Goal: Information Seeking & Learning: Understand process/instructions

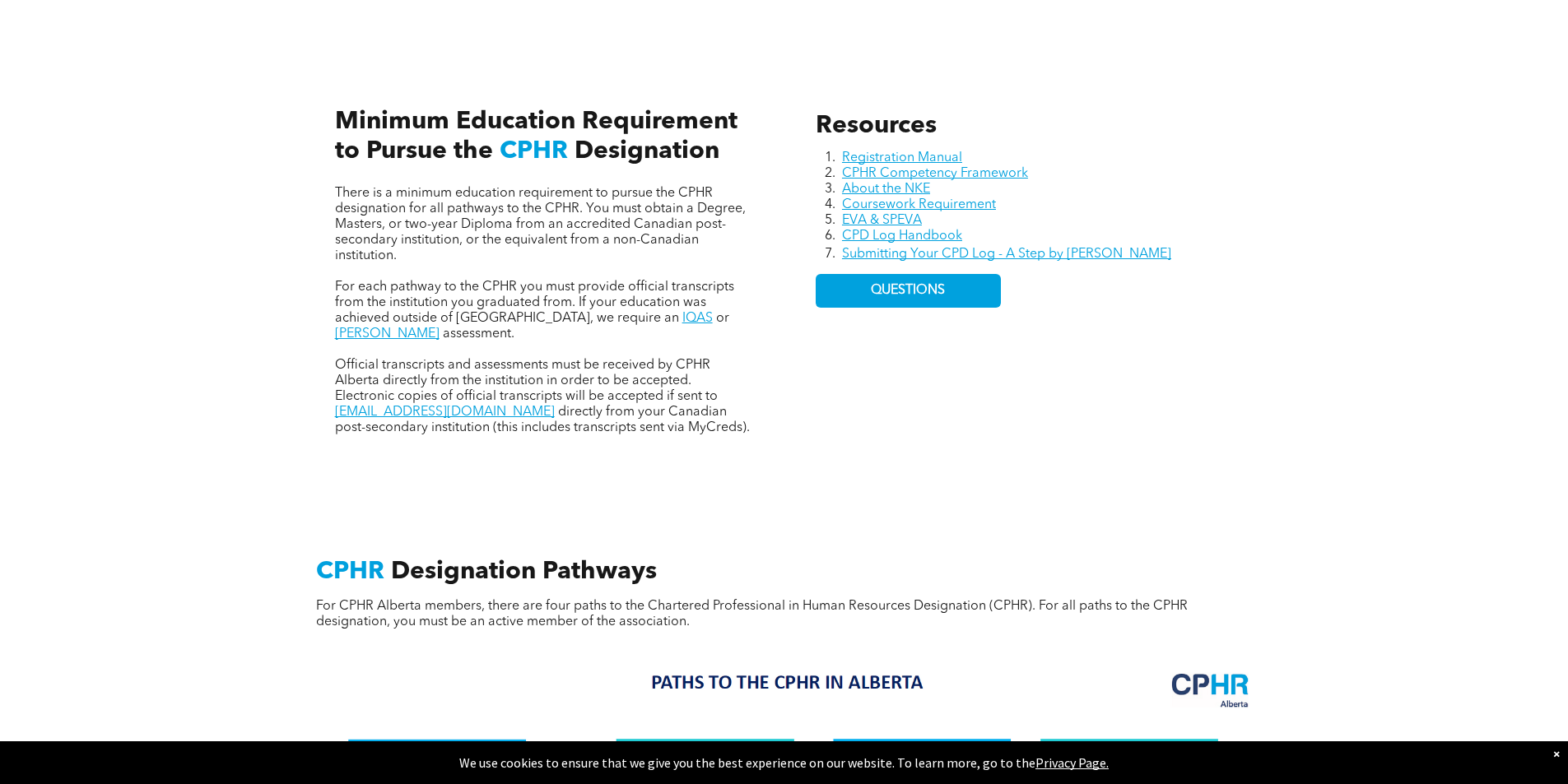
scroll to position [739, 0]
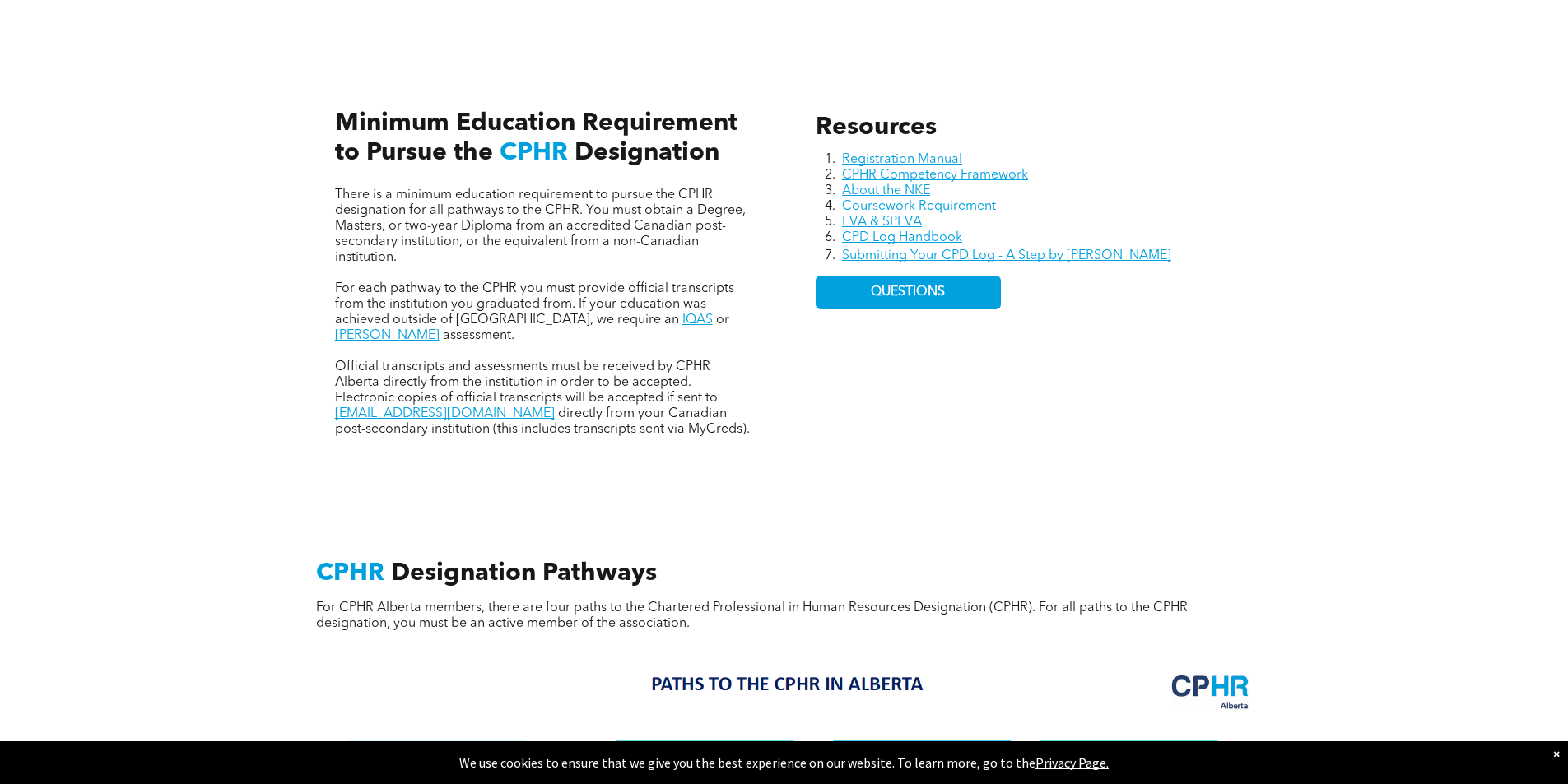
click at [1353, 351] on div "Resources Registration Manual CPHR Competency Framework About the NKE Coursewor…" at bounding box center [784, 256] width 1568 height 451
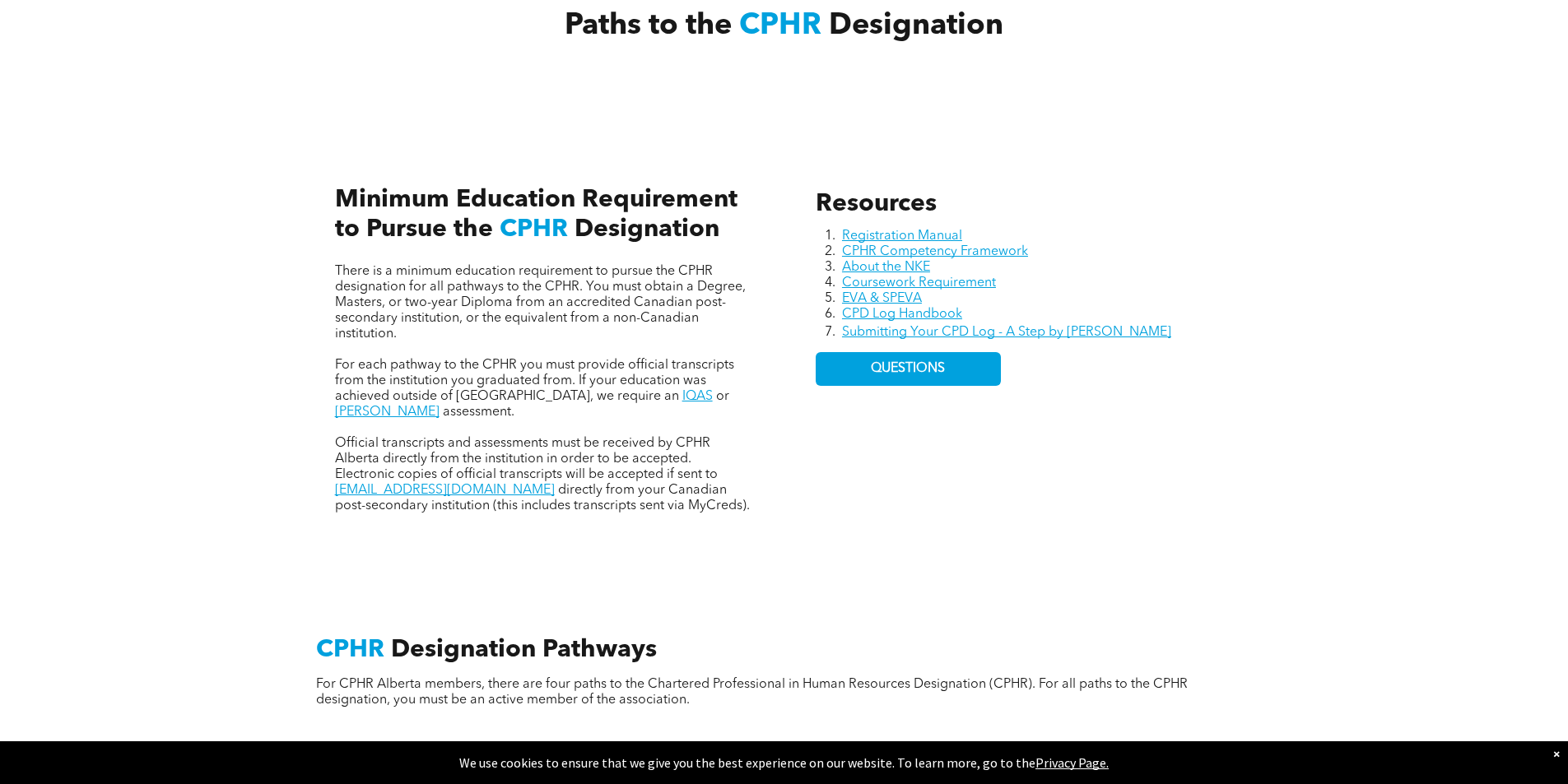
scroll to position [656, 0]
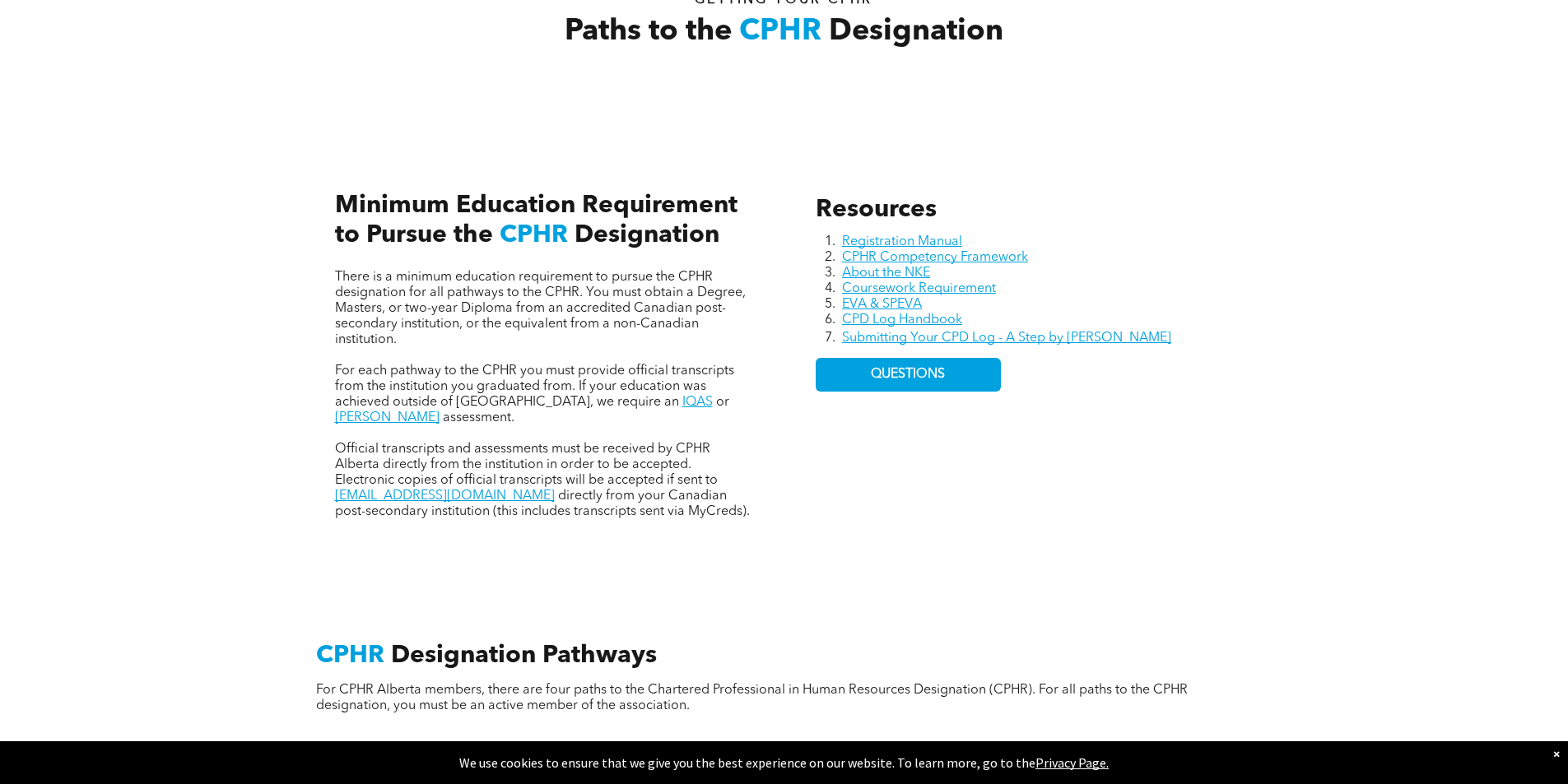
click at [148, 427] on div "Resources Registration Manual CPHR Competency Framework About the NKE Coursewor…" at bounding box center [784, 339] width 1568 height 451
click at [177, 440] on div "Resources Registration Manual CPHR Competency Framework About the NKE Coursewor…" at bounding box center [784, 339] width 1568 height 451
drag, startPoint x: 617, startPoint y: 773, endPoint x: 602, endPoint y: 793, distance: 25.0
click at [195, 292] on div "Resources Registration Manual CPHR Competency Framework About the NKE Coursewor…" at bounding box center [784, 339] width 1568 height 451
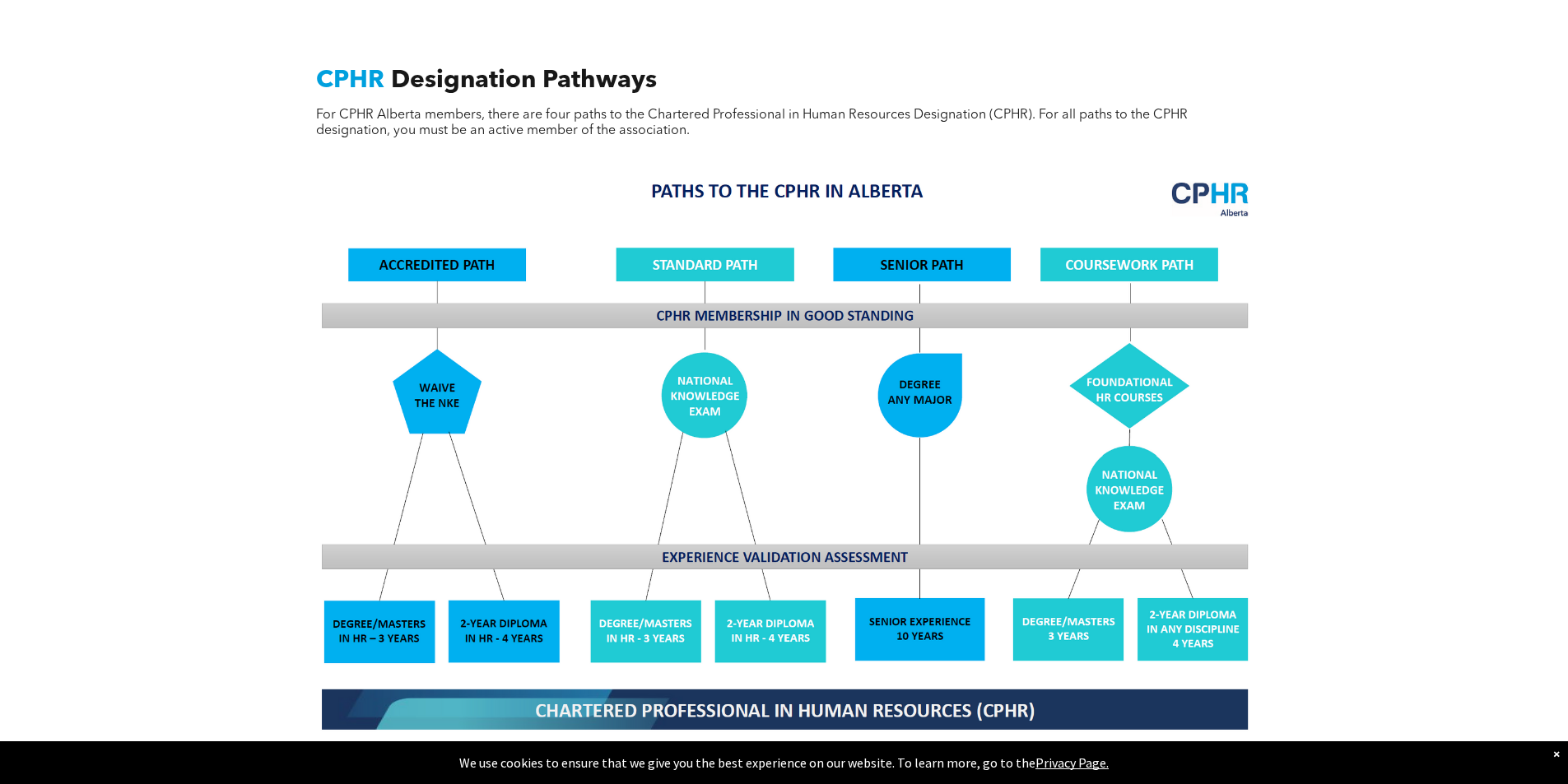
scroll to position [1233, 0]
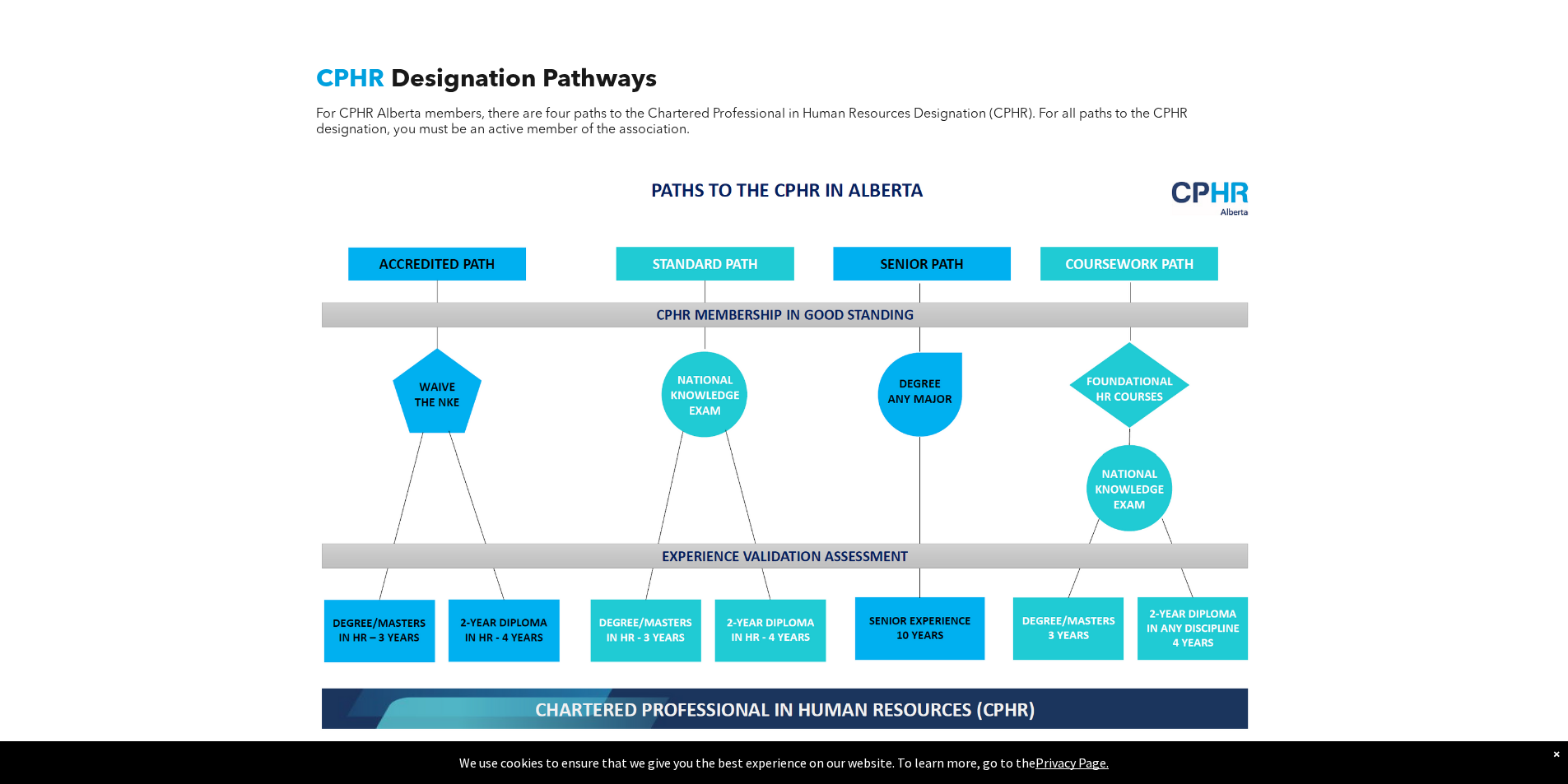
click at [165, 429] on div "CPHR Designation Pathways For CPHR Alberta members, there are four paths to the…" at bounding box center [784, 534] width 1568 height 1090
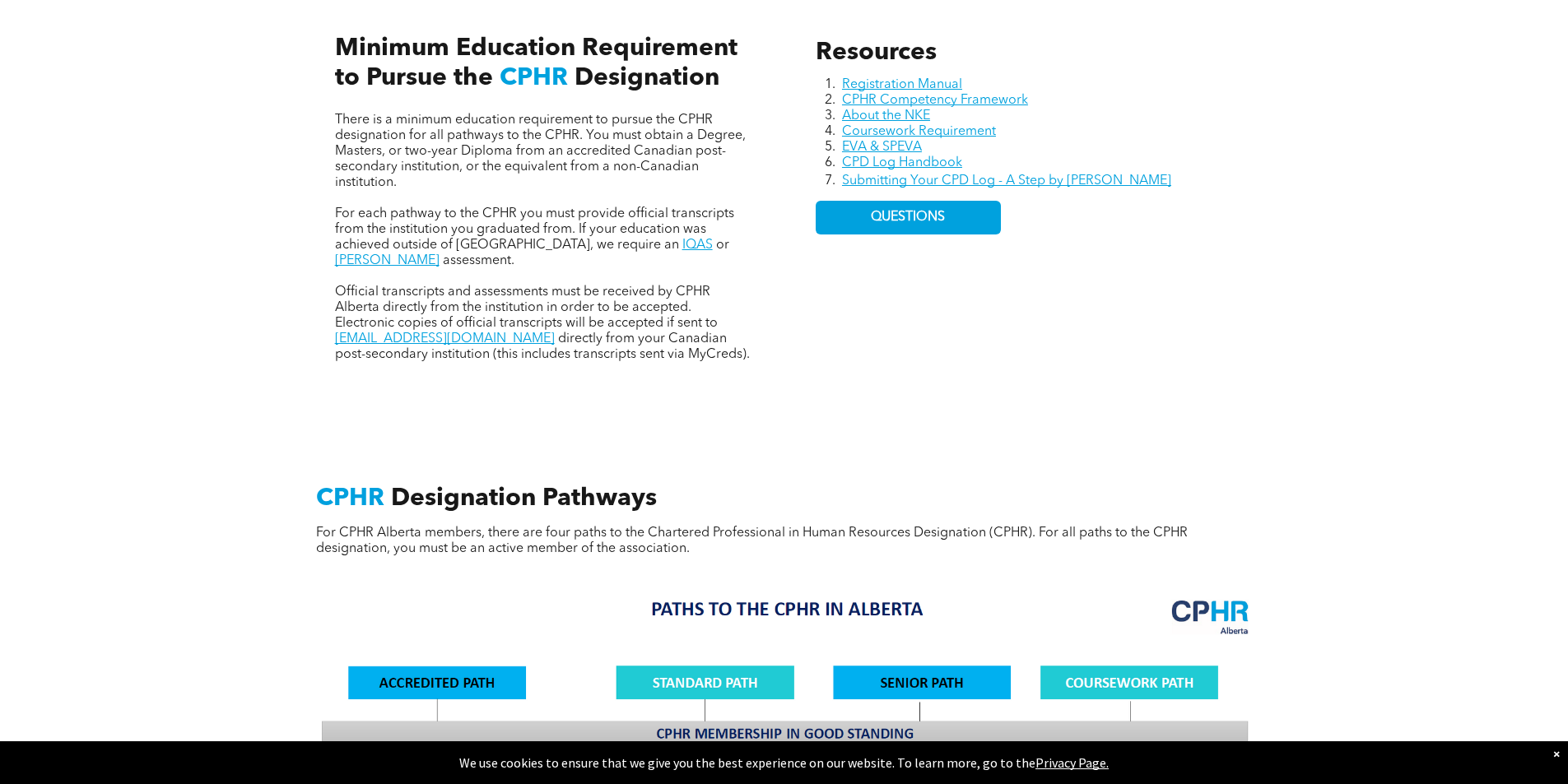
scroll to position [329, 0]
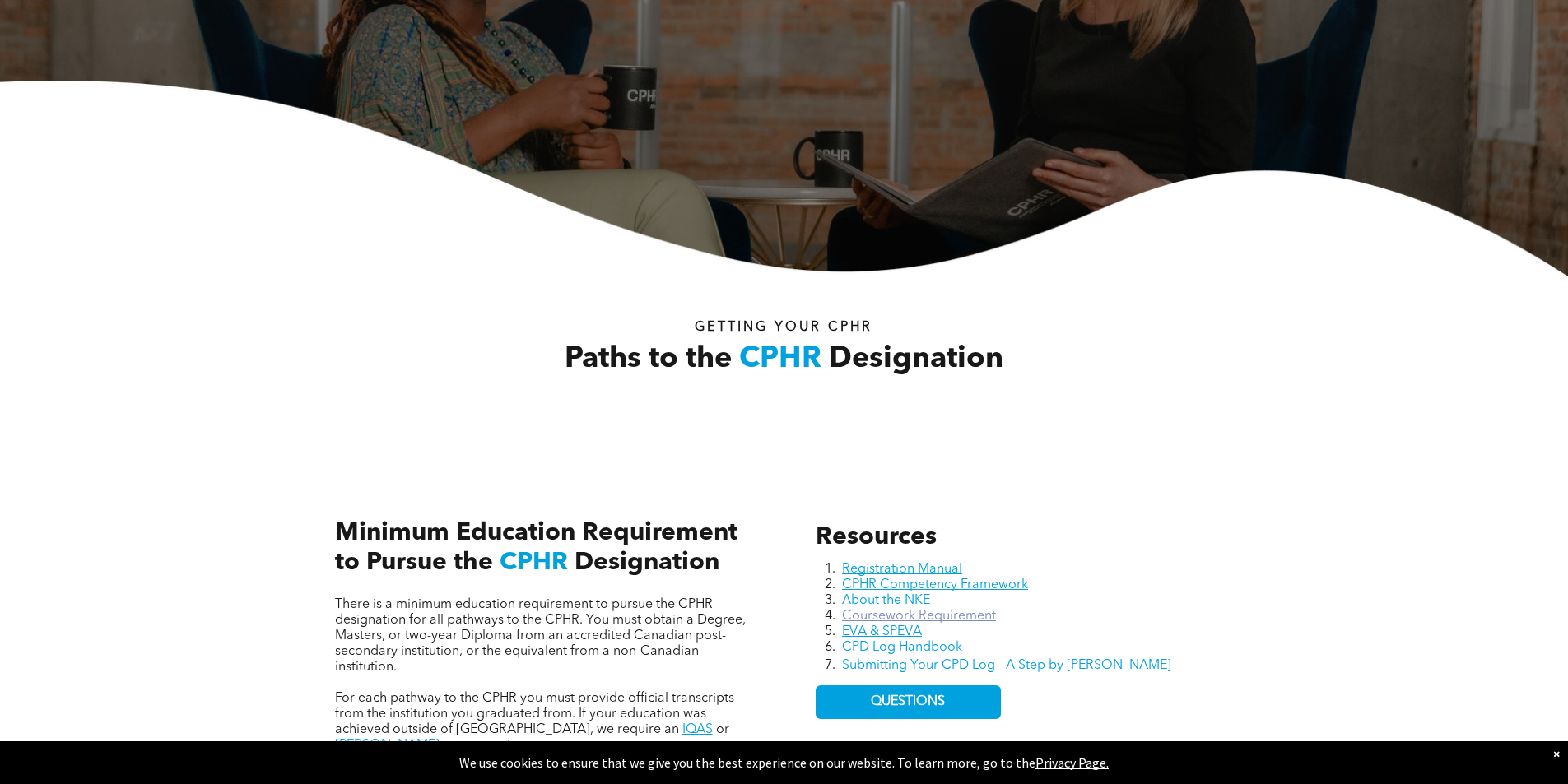
click at [979, 616] on link "Coursework Requirement" at bounding box center [919, 616] width 154 height 14
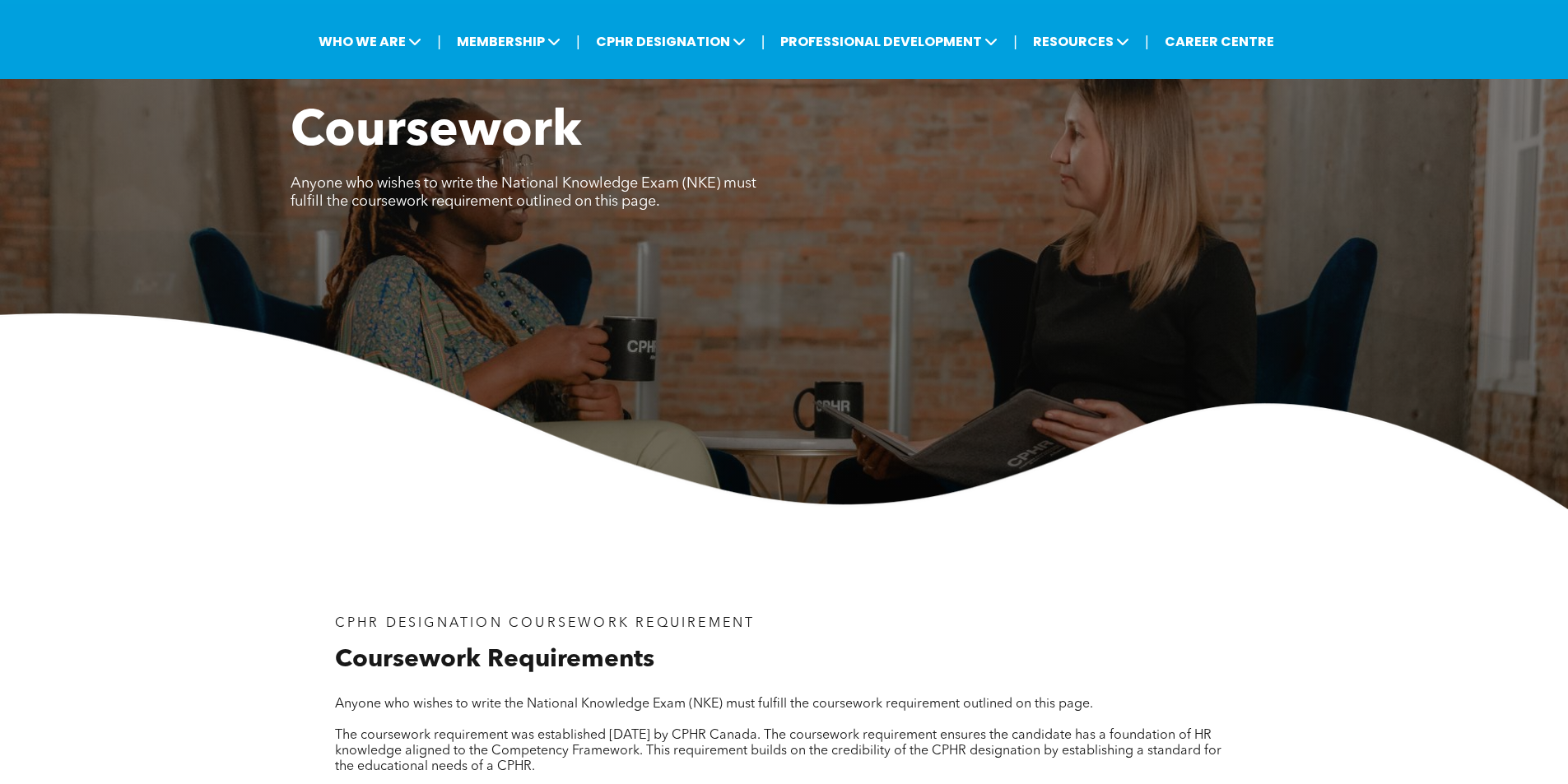
scroll to position [82, 0]
